Goal: Task Accomplishment & Management: Manage account settings

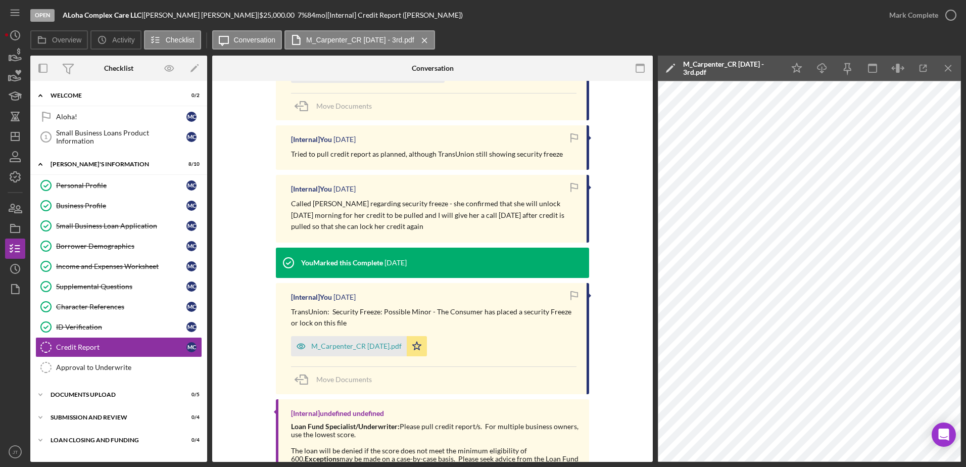
scroll to position [455, 0]
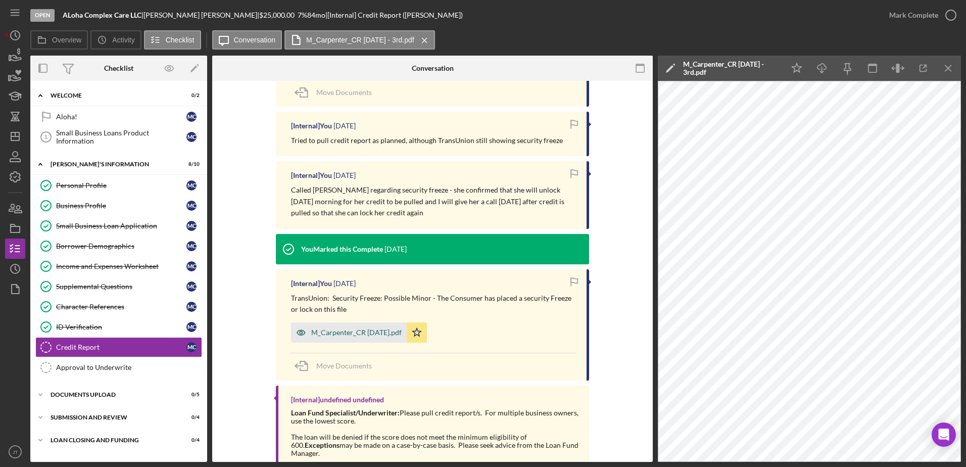
click at [362, 335] on div "M_Carpenter_CR 8.15.25.pdf" at bounding box center [356, 332] width 90 height 8
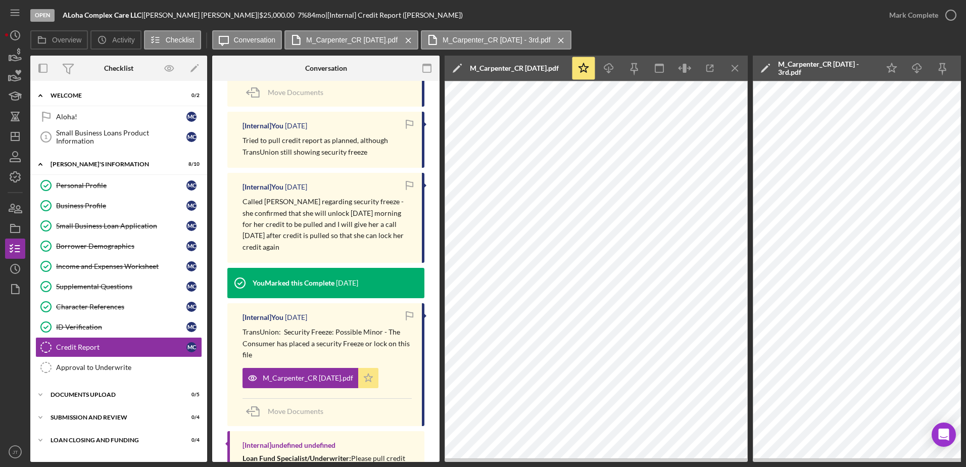
click at [370, 385] on icon "Icon/Star" at bounding box center [368, 378] width 20 height 20
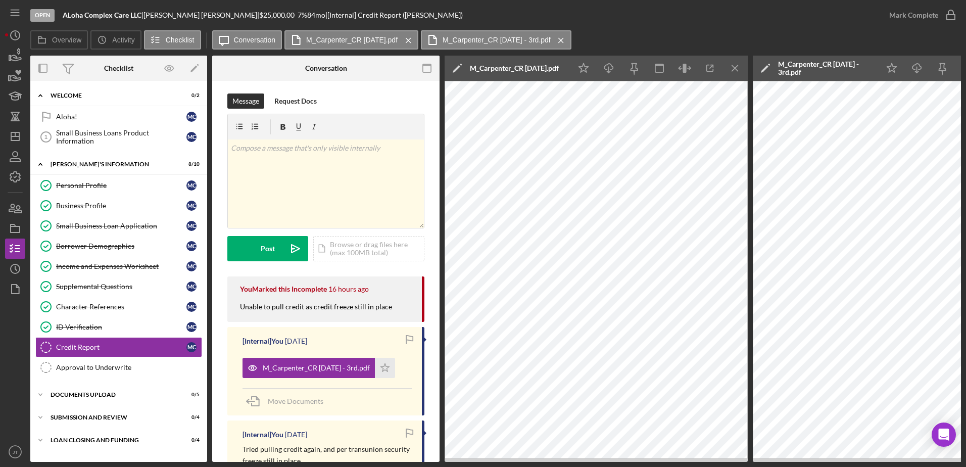
scroll to position [0, 0]
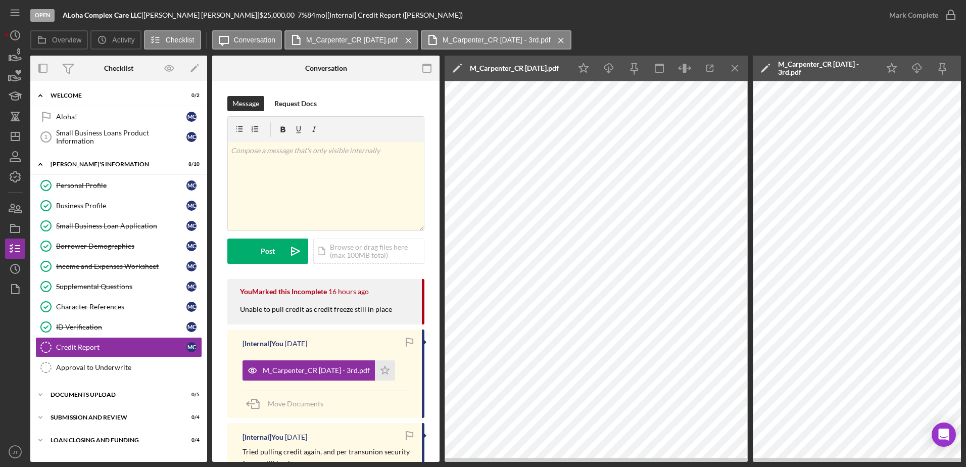
click at [629, 25] on div "Open ALoha Complex Care LLC | Michelle Carpenter | $25,000.00 7 % 84 mo | [Inte…" at bounding box center [454, 15] width 849 height 30
click at [565, 42] on icon "Icon/Menu Close" at bounding box center [561, 40] width 18 height 25
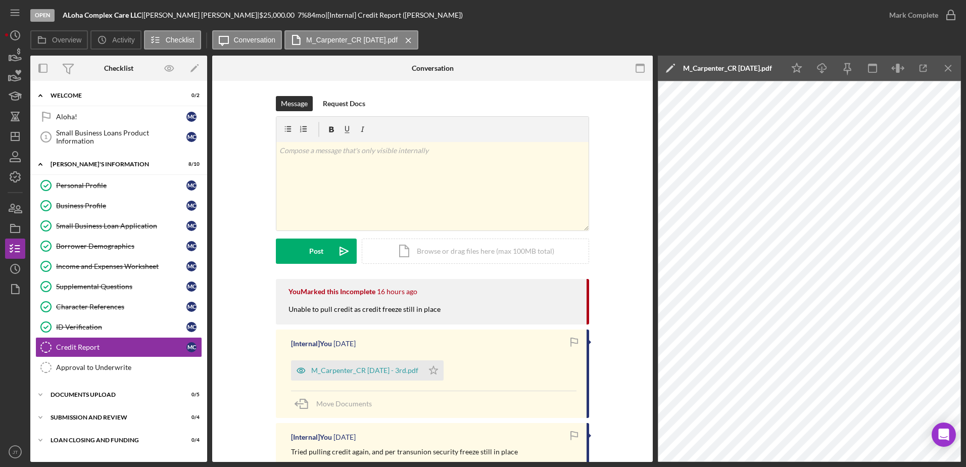
click at [406, 41] on icon "Icon/Menu Close" at bounding box center [409, 40] width 18 height 25
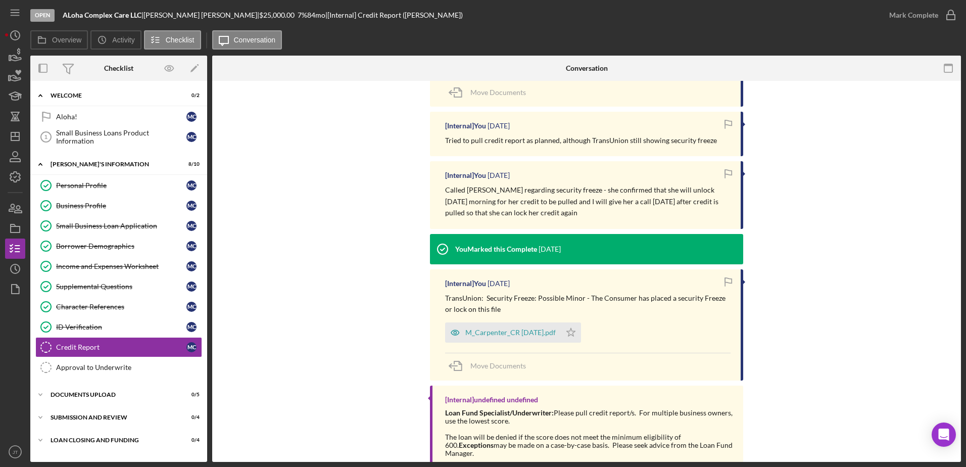
scroll to position [516, 0]
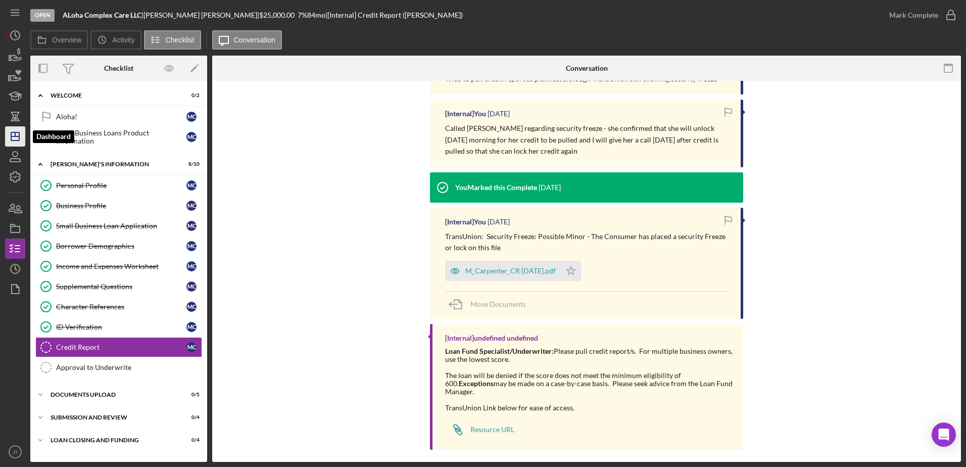
click at [19, 138] on polygon "button" at bounding box center [15, 136] width 8 height 8
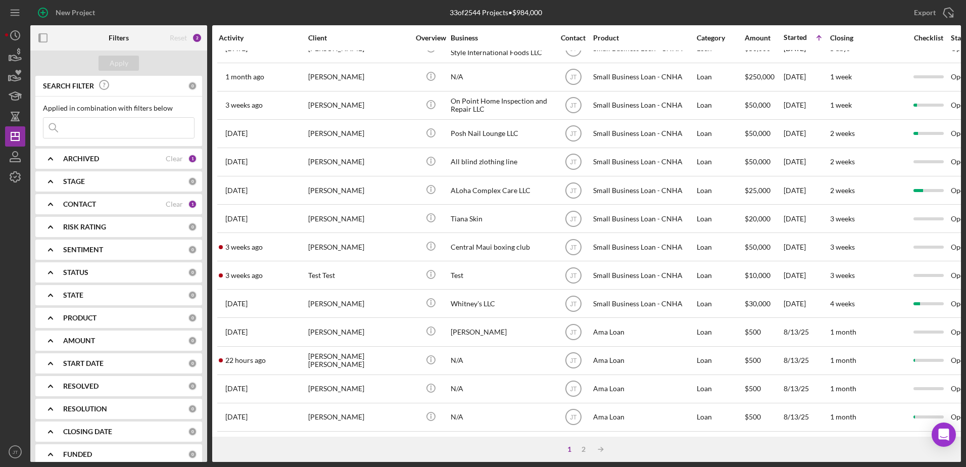
scroll to position [336, 0]
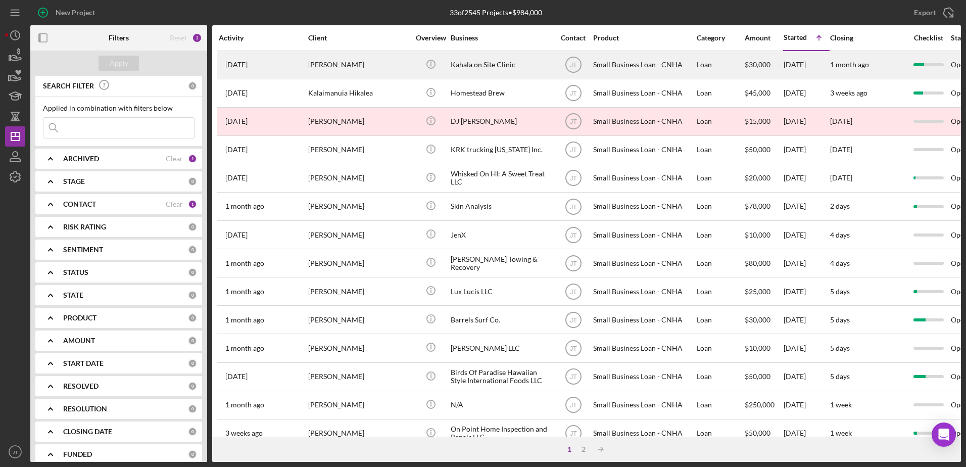
click at [248, 64] on time "[DATE]" at bounding box center [236, 65] width 22 height 8
